Goal: Task Accomplishment & Management: Manage account settings

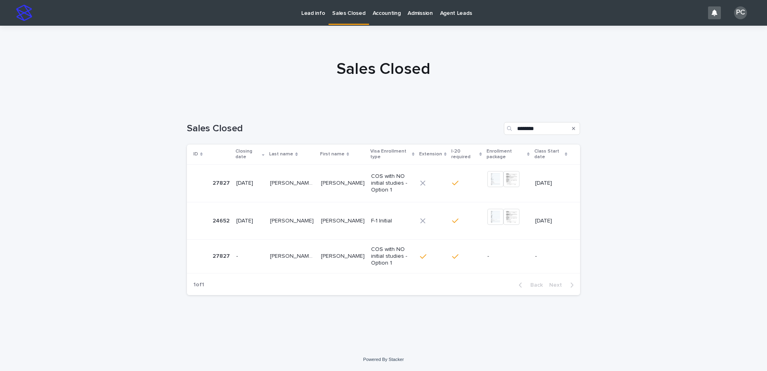
click at [304, 14] on p "Lead info" at bounding box center [313, 8] width 24 height 17
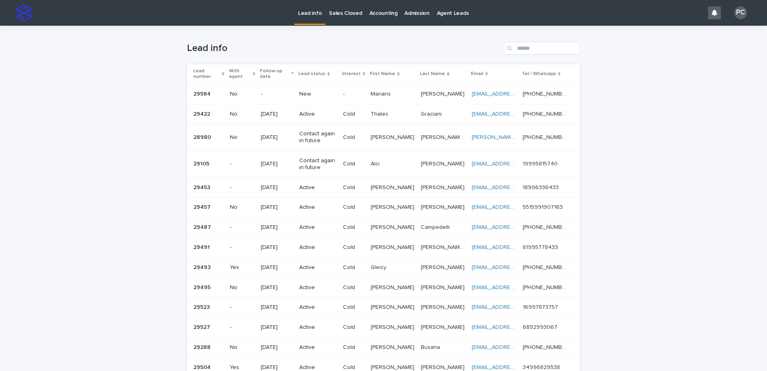
click at [303, 92] on p "New" at bounding box center [317, 94] width 37 height 7
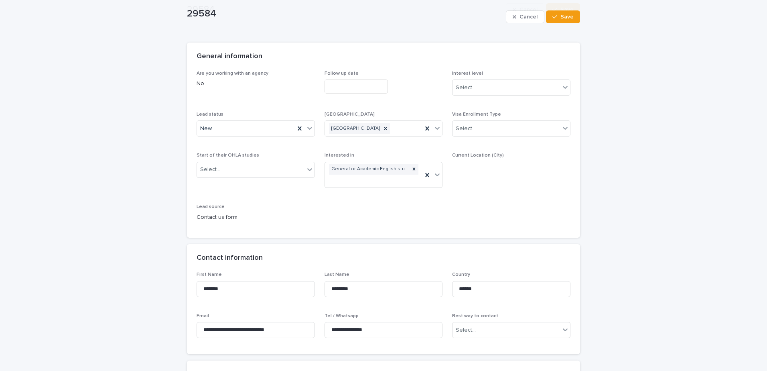
scroll to position [120, 0]
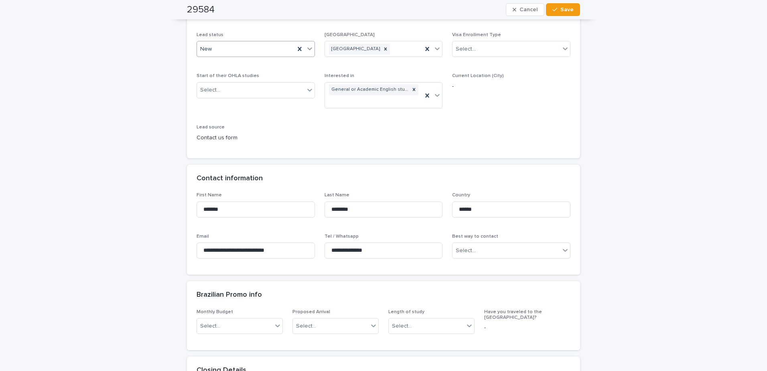
click at [249, 53] on div "New" at bounding box center [246, 49] width 98 height 13
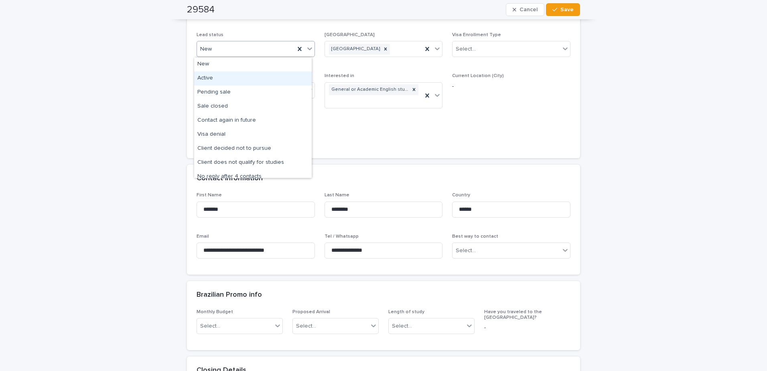
click at [249, 78] on div "Active" at bounding box center [253, 78] width 118 height 14
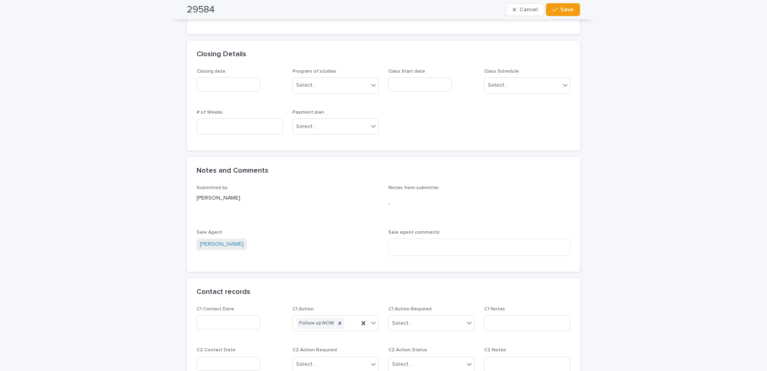
scroll to position [441, 0]
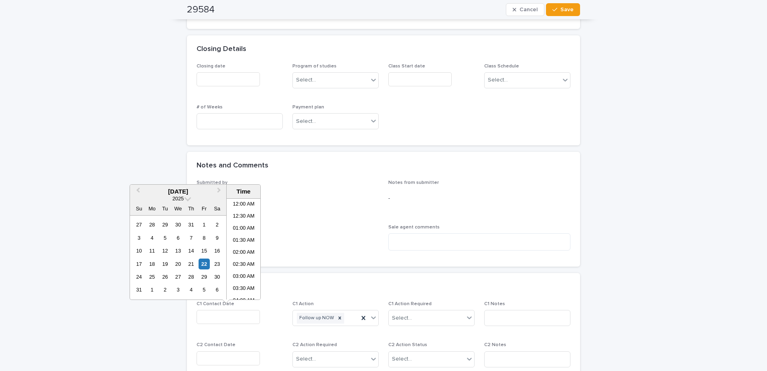
click at [227, 316] on input "text" at bounding box center [228, 317] width 63 height 14
click at [203, 265] on div "22" at bounding box center [204, 263] width 11 height 11
click at [243, 258] on li "03:30 PM" at bounding box center [244, 261] width 34 height 12
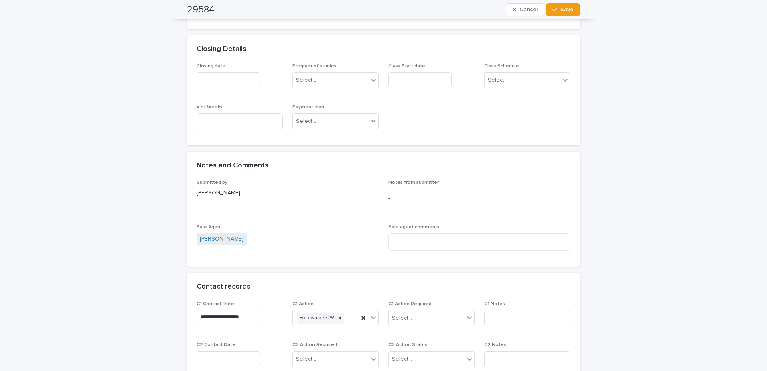
click at [232, 319] on input "**********" at bounding box center [228, 317] width 63 height 14
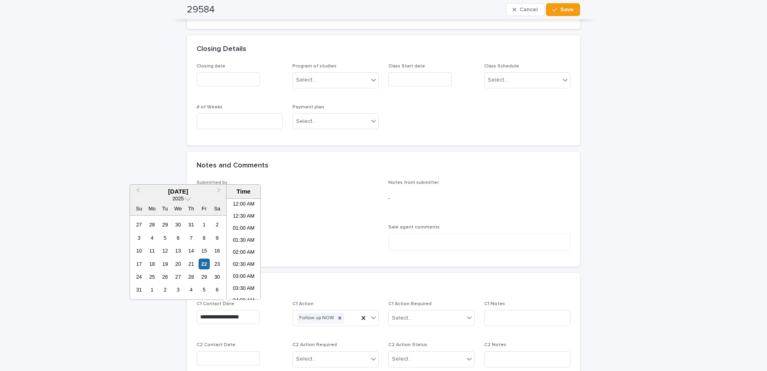
scroll to position [329, 0]
click at [239, 237] on li "03:00 PM" at bounding box center [244, 237] width 34 height 12
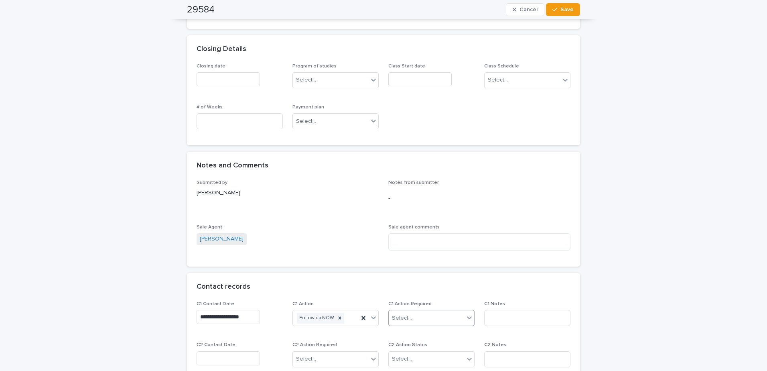
type input "**********"
click at [413, 319] on input "text" at bounding box center [413, 317] width 1 height 7
drag, startPoint x: 412, startPoint y: 339, endPoint x: 473, endPoint y: 336, distance: 61.0
click at [412, 343] on div "Completed" at bounding box center [428, 347] width 85 height 14
click at [496, 317] on input at bounding box center [527, 318] width 86 height 16
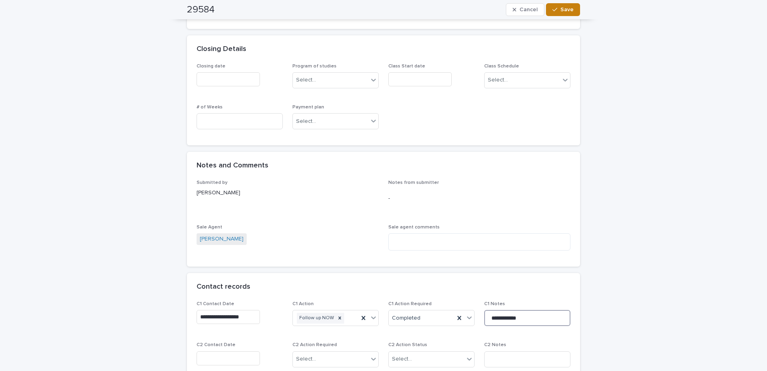
type input "**********"
click at [562, 7] on span "Save" at bounding box center [566, 10] width 13 height 6
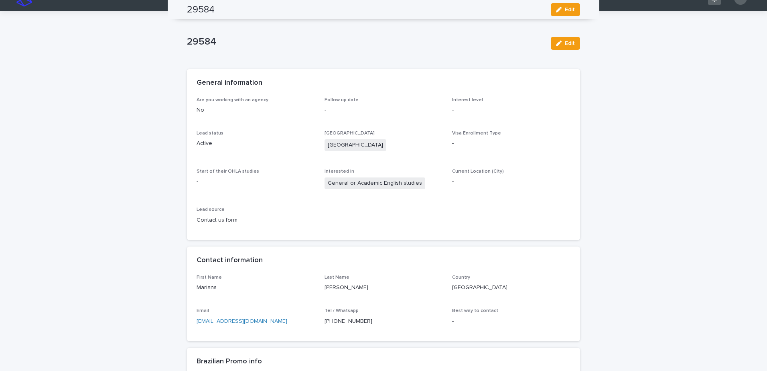
scroll to position [0, 0]
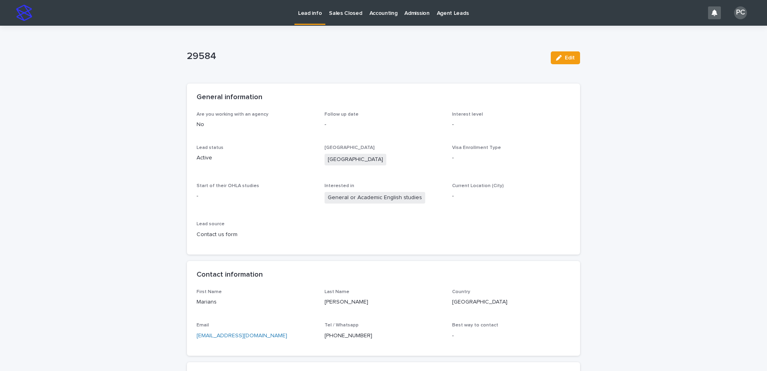
click at [306, 13] on p "Lead info" at bounding box center [310, 8] width 24 height 17
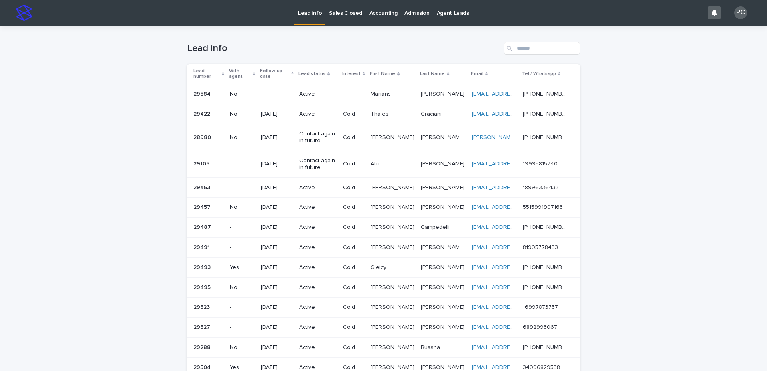
click at [377, 94] on p "Marians" at bounding box center [382, 93] width 22 height 8
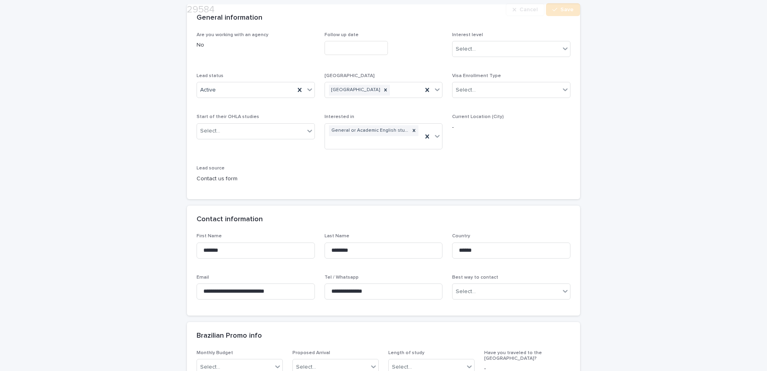
scroll to position [80, 0]
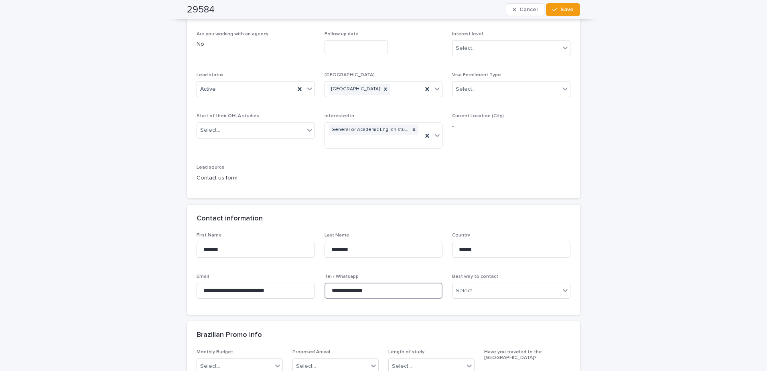
drag, startPoint x: 387, startPoint y: 290, endPoint x: 320, endPoint y: 290, distance: 67.0
click at [320, 290] on div "**********" at bounding box center [384, 268] width 374 height 73
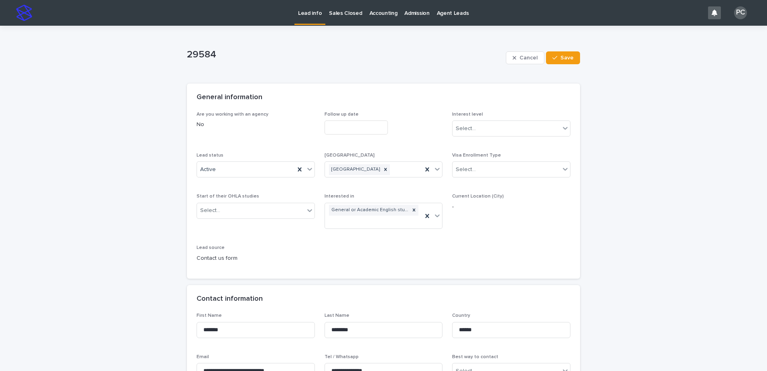
click at [300, 16] on p "Lead info" at bounding box center [310, 8] width 24 height 17
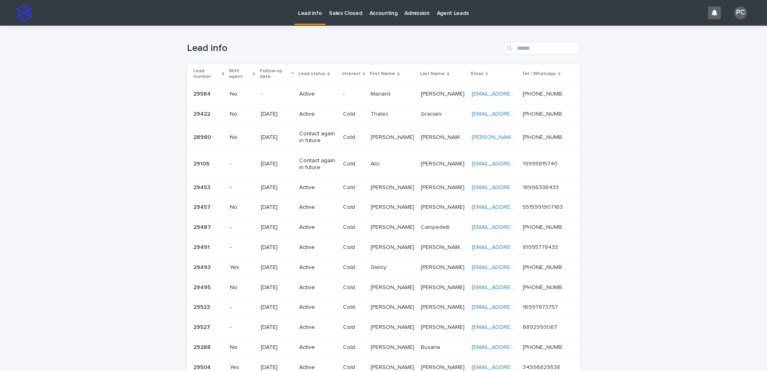
click at [305, 90] on div "Active" at bounding box center [317, 93] width 37 height 8
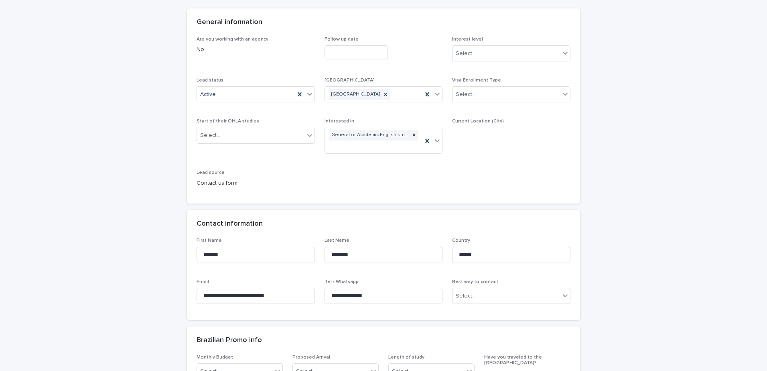
scroll to position [201, 0]
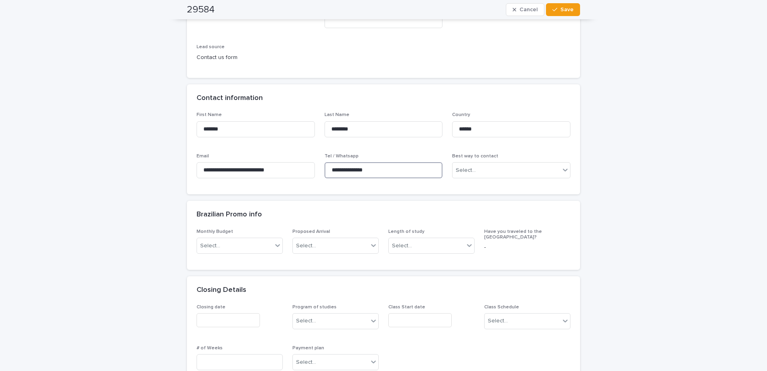
drag, startPoint x: 386, startPoint y: 171, endPoint x: 327, endPoint y: 172, distance: 59.0
click at [327, 172] on input "**********" at bounding box center [383, 170] width 118 height 16
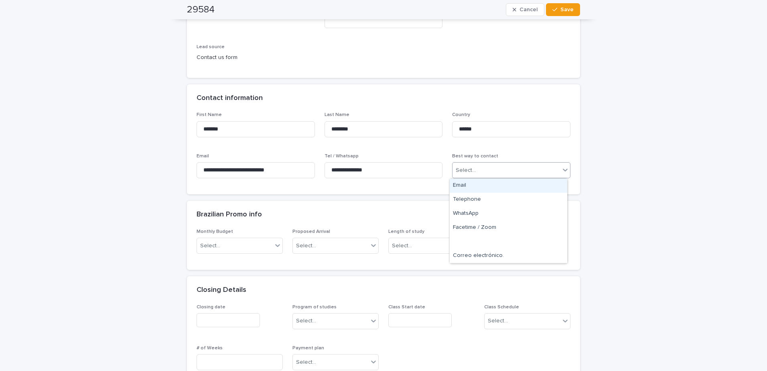
click at [474, 164] on div "Select..." at bounding box center [505, 170] width 107 height 13
click at [474, 211] on div "WhatsApp" at bounding box center [509, 214] width 118 height 14
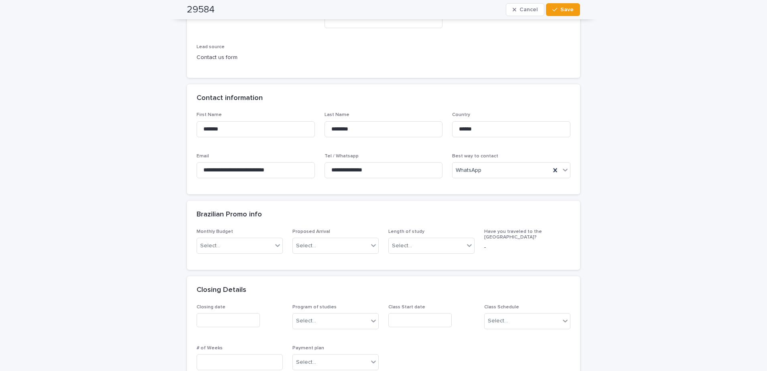
click at [635, 214] on div "**********" at bounding box center [383, 350] width 767 height 1050
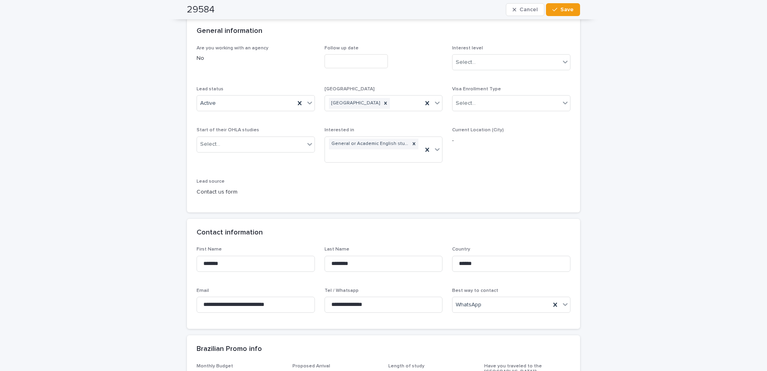
scroll to position [0, 0]
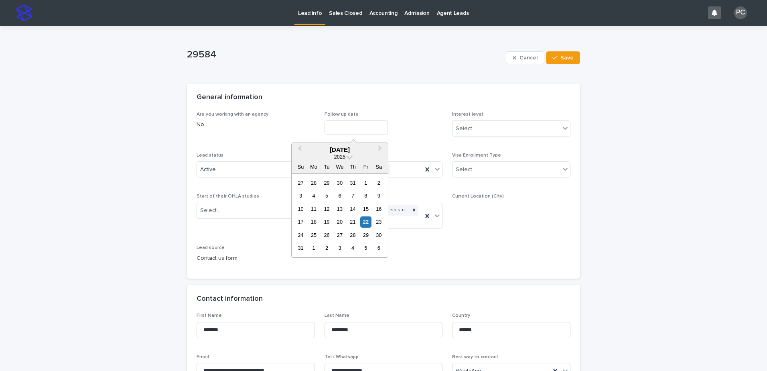
click at [340, 130] on input "text" at bounding box center [355, 127] width 63 height 14
click at [314, 236] on div "25" at bounding box center [313, 234] width 11 height 11
type input "**********"
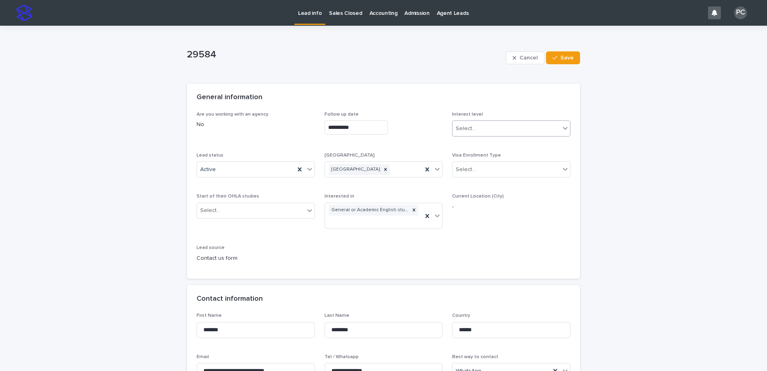
click at [530, 129] on div "Select..." at bounding box center [505, 128] width 107 height 13
click at [480, 169] on div "Cold" at bounding box center [509, 172] width 118 height 14
click at [564, 57] on span "Save" at bounding box center [566, 58] width 13 height 6
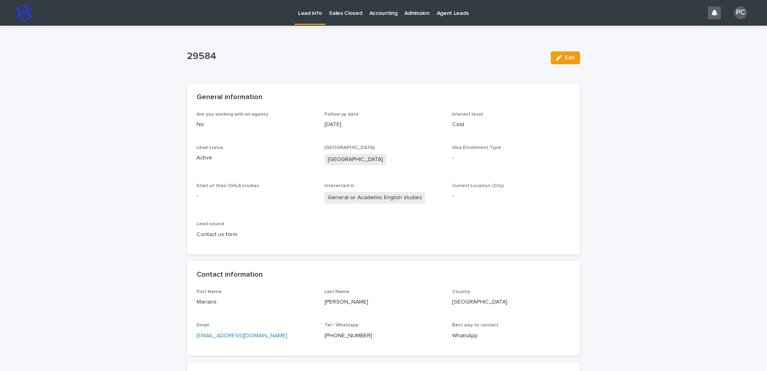
scroll to position [4, 0]
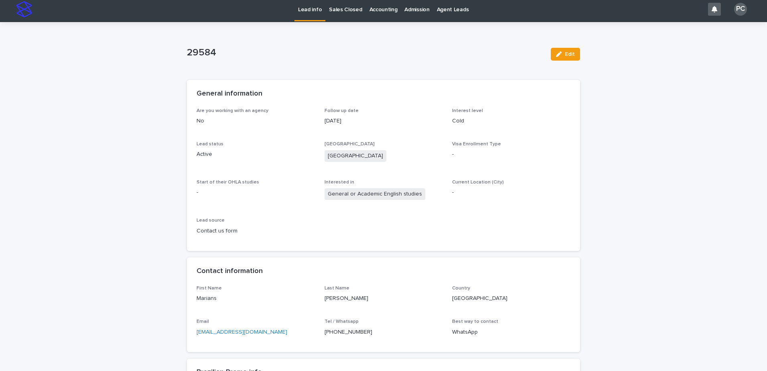
click at [313, 13] on link "Lead info" at bounding box center [309, 8] width 31 height 24
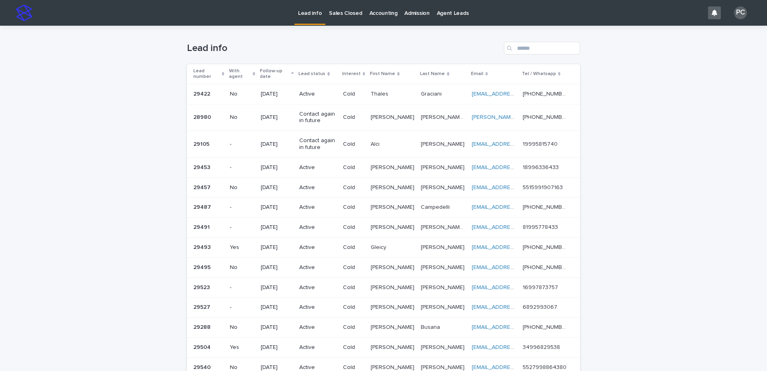
click at [273, 95] on p "[DATE]" at bounding box center [277, 94] width 32 height 7
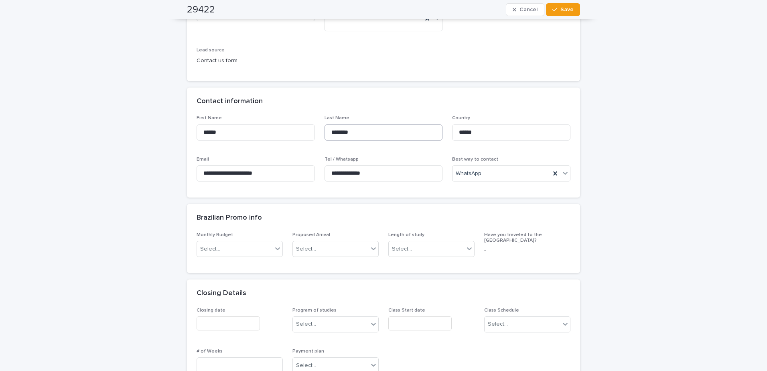
scroll to position [201, 0]
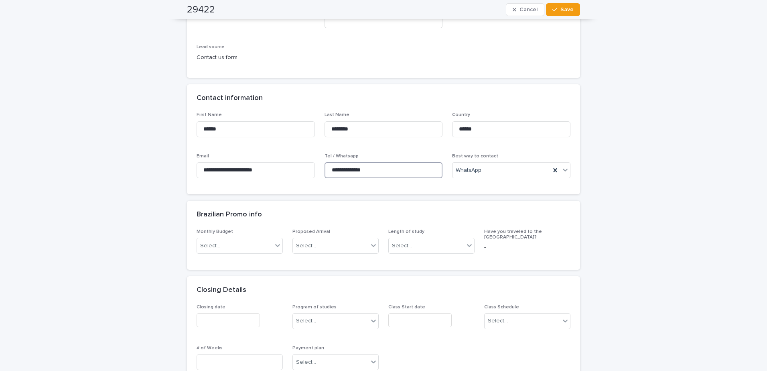
drag, startPoint x: 391, startPoint y: 171, endPoint x: 327, endPoint y: 173, distance: 63.8
click at [327, 173] on input "**********" at bounding box center [383, 170] width 118 height 16
